Goal: Navigation & Orientation: Find specific page/section

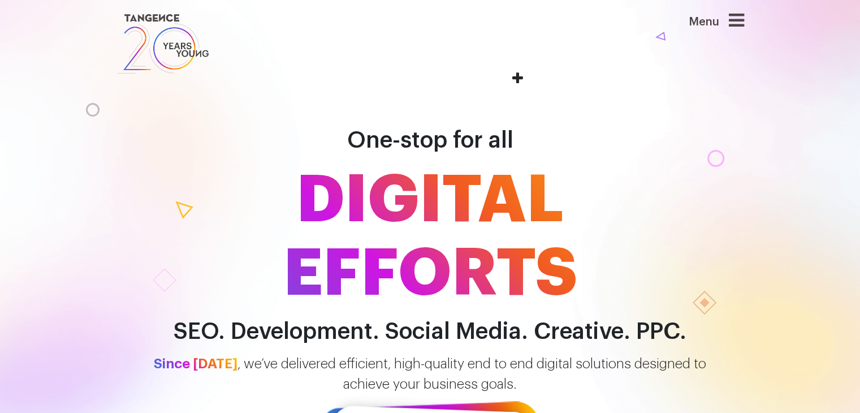
click at [742, 23] on icon at bounding box center [736, 20] width 15 height 18
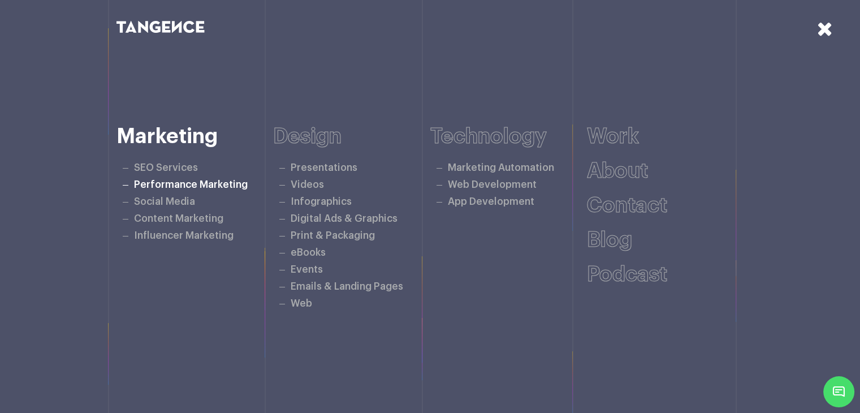
click at [148, 186] on link "Performance Marketing" at bounding box center [191, 185] width 114 height 10
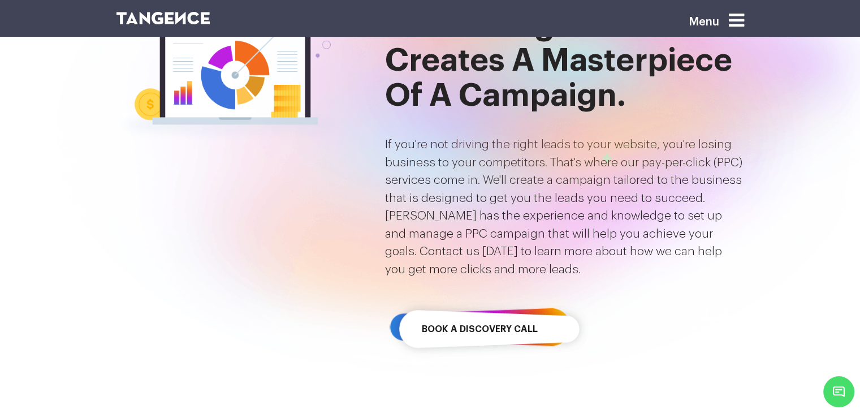
scroll to position [226, 0]
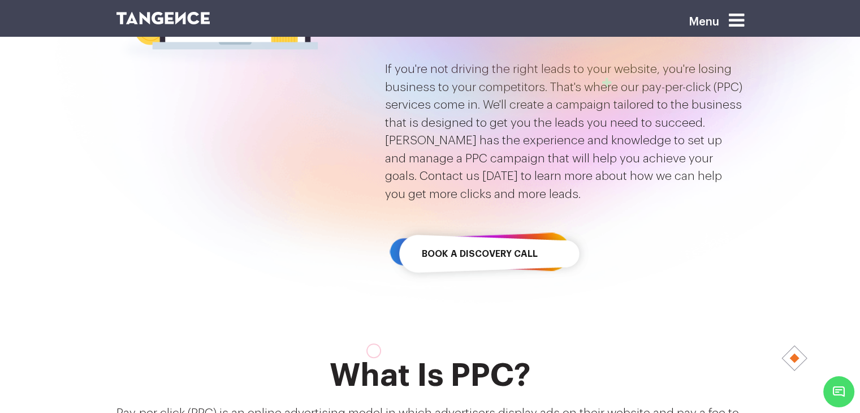
click at [737, 17] on icon at bounding box center [736, 20] width 15 height 18
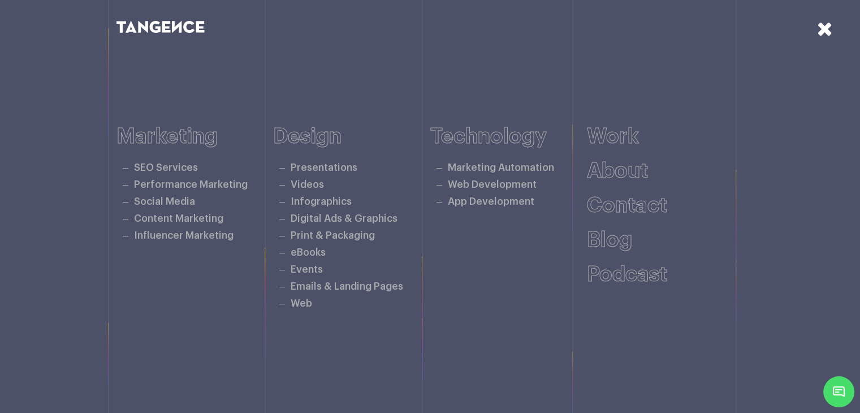
click at [831, 29] on icon at bounding box center [825, 29] width 16 height 20
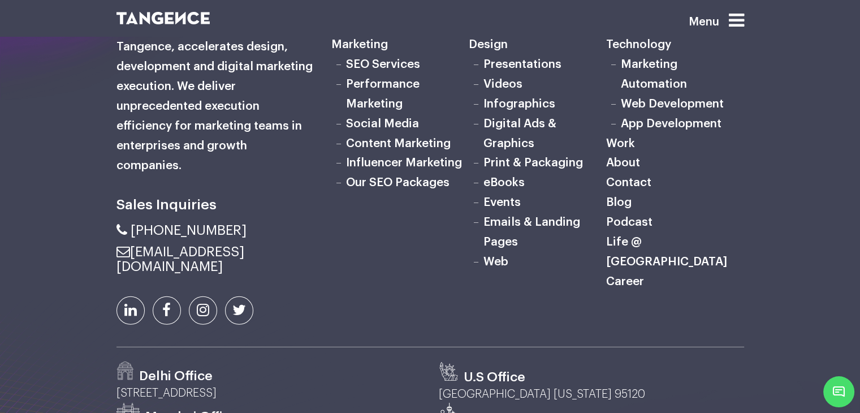
scroll to position [3424, 0]
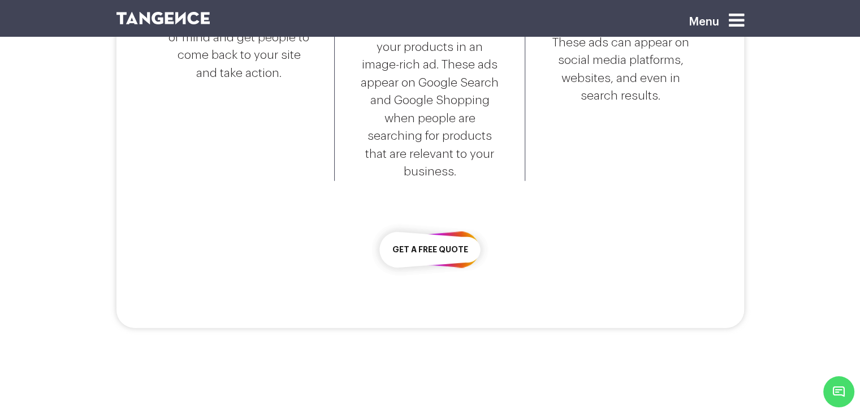
scroll to position [2844, 0]
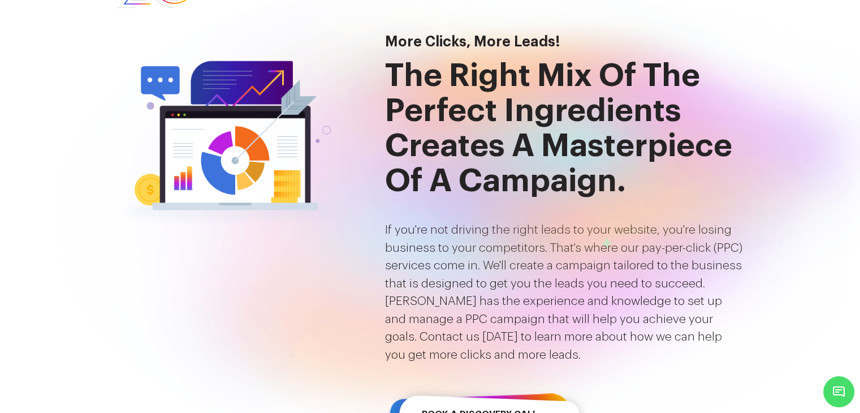
scroll to position [0, 0]
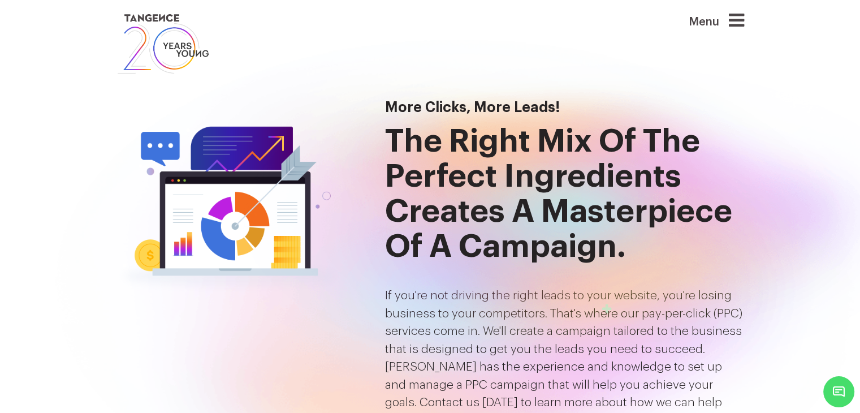
click at [739, 24] on icon at bounding box center [736, 20] width 15 height 18
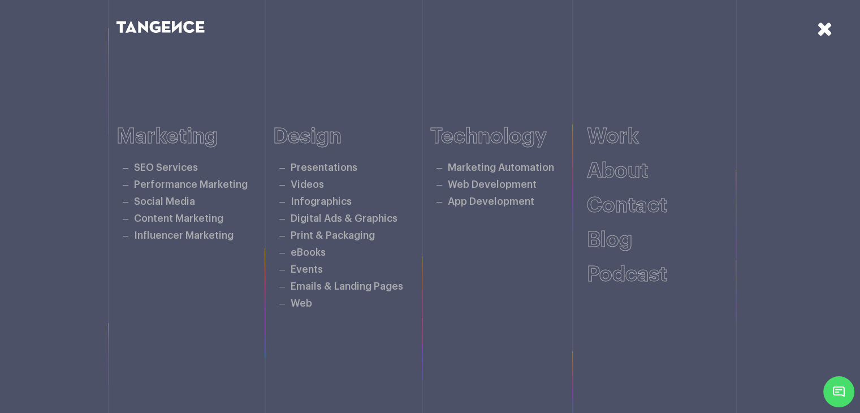
click at [824, 34] on icon at bounding box center [825, 29] width 16 height 20
